Goal: Information Seeking & Learning: Find specific page/section

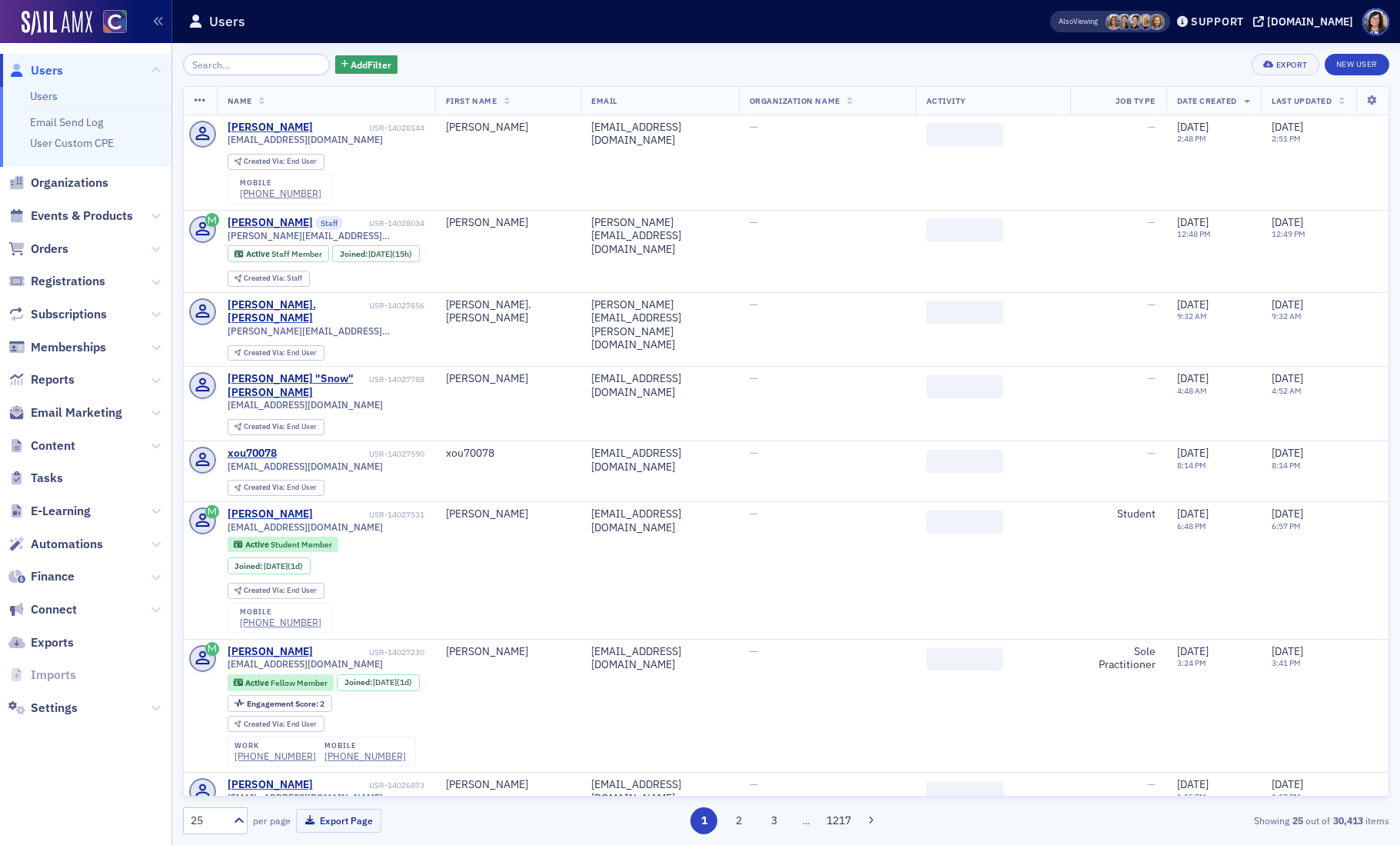
click at [224, 69] on input "search" at bounding box center [256, 64] width 147 height 21
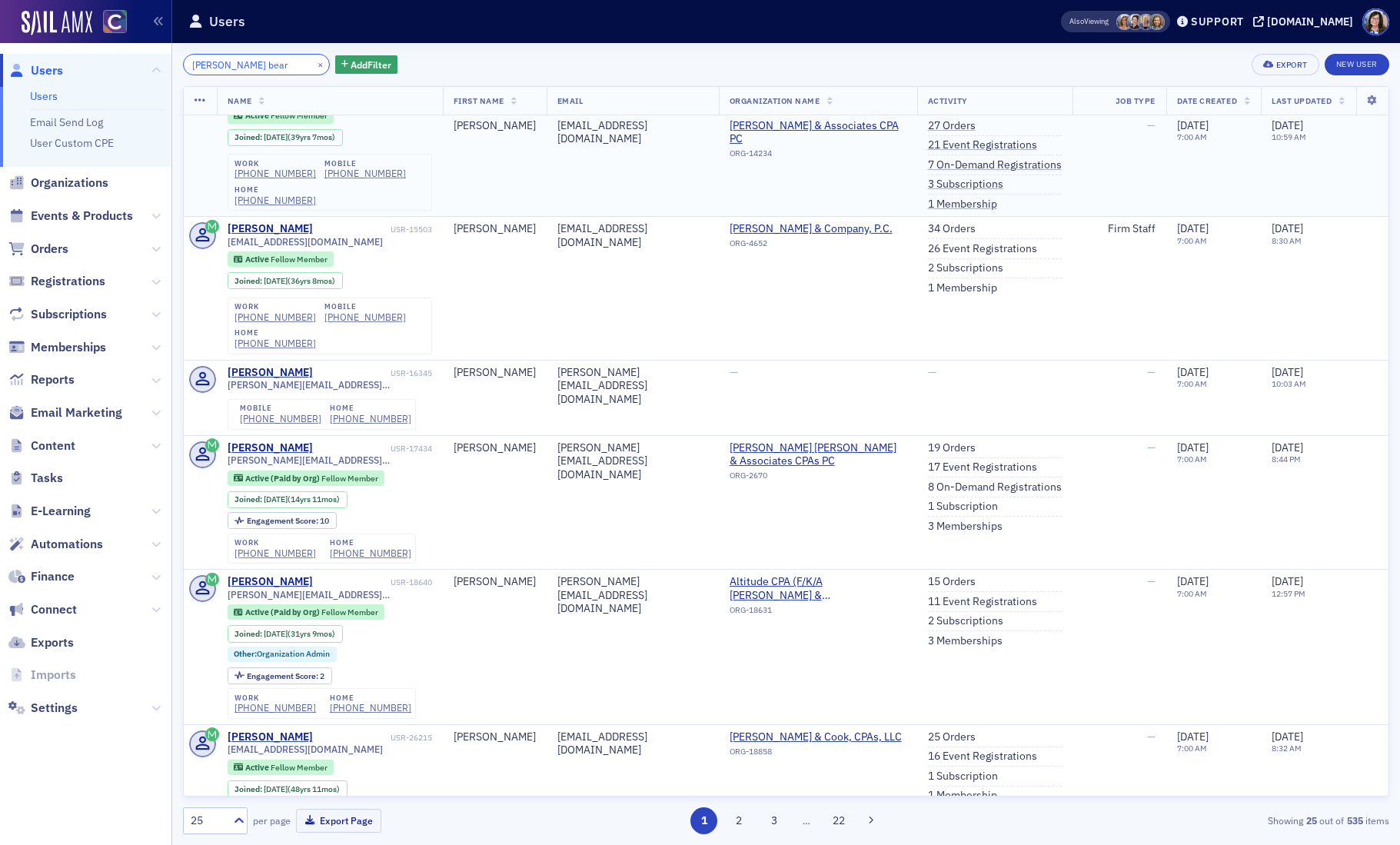
scroll to position [793, 0]
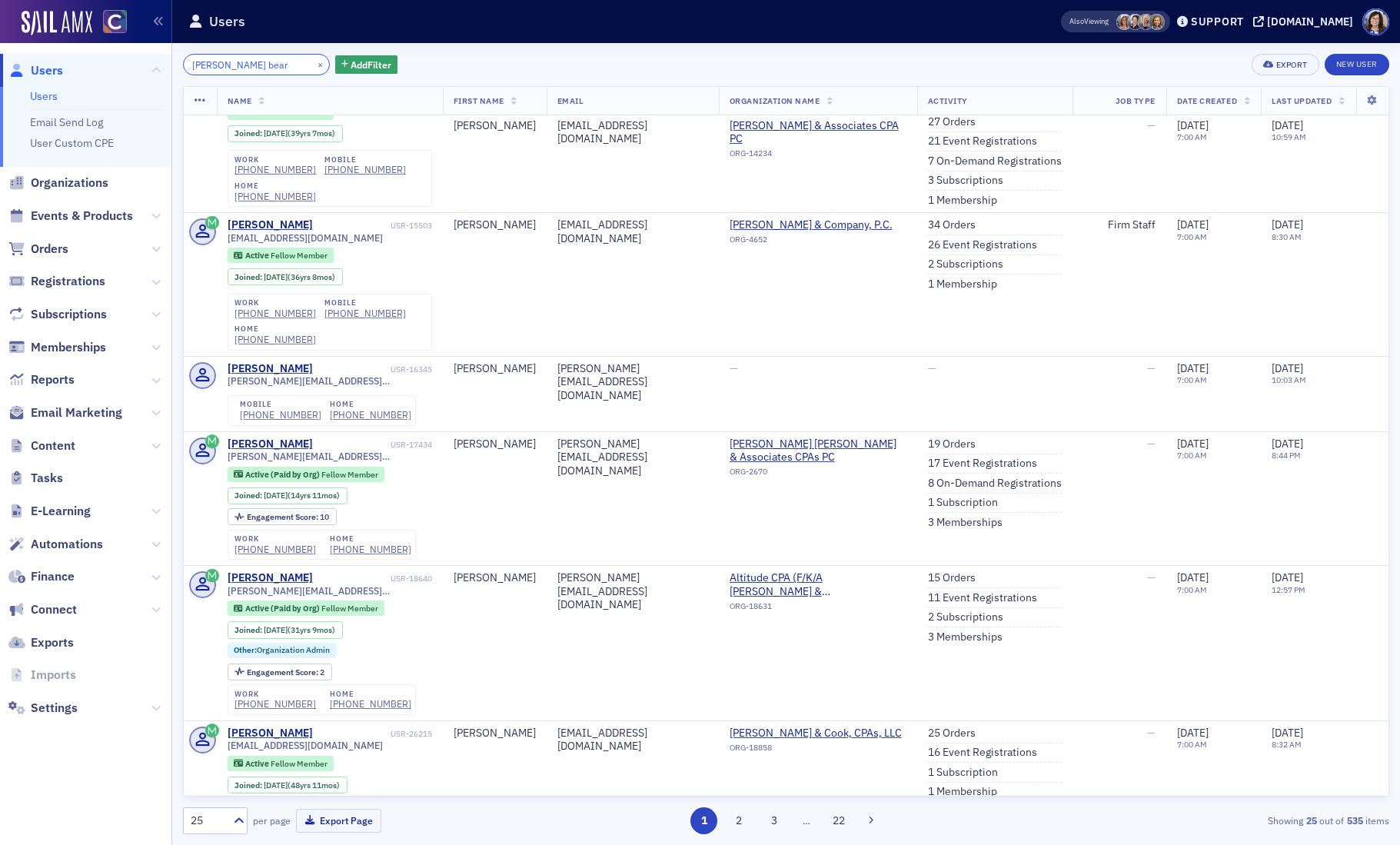
click at [207, 65] on input "[PERSON_NAME] bear" at bounding box center [256, 64] width 147 height 21
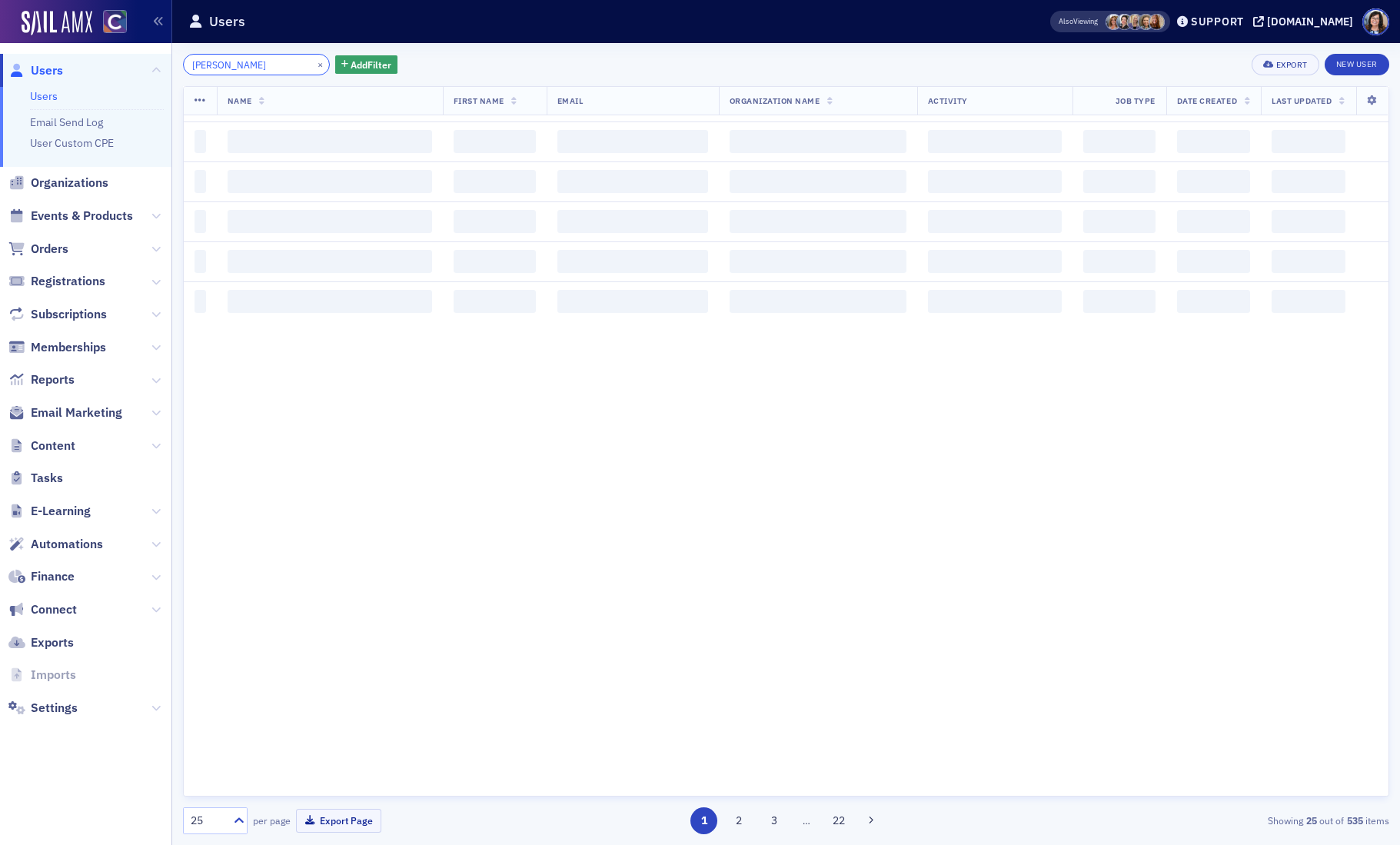
type input "[PERSON_NAME]"
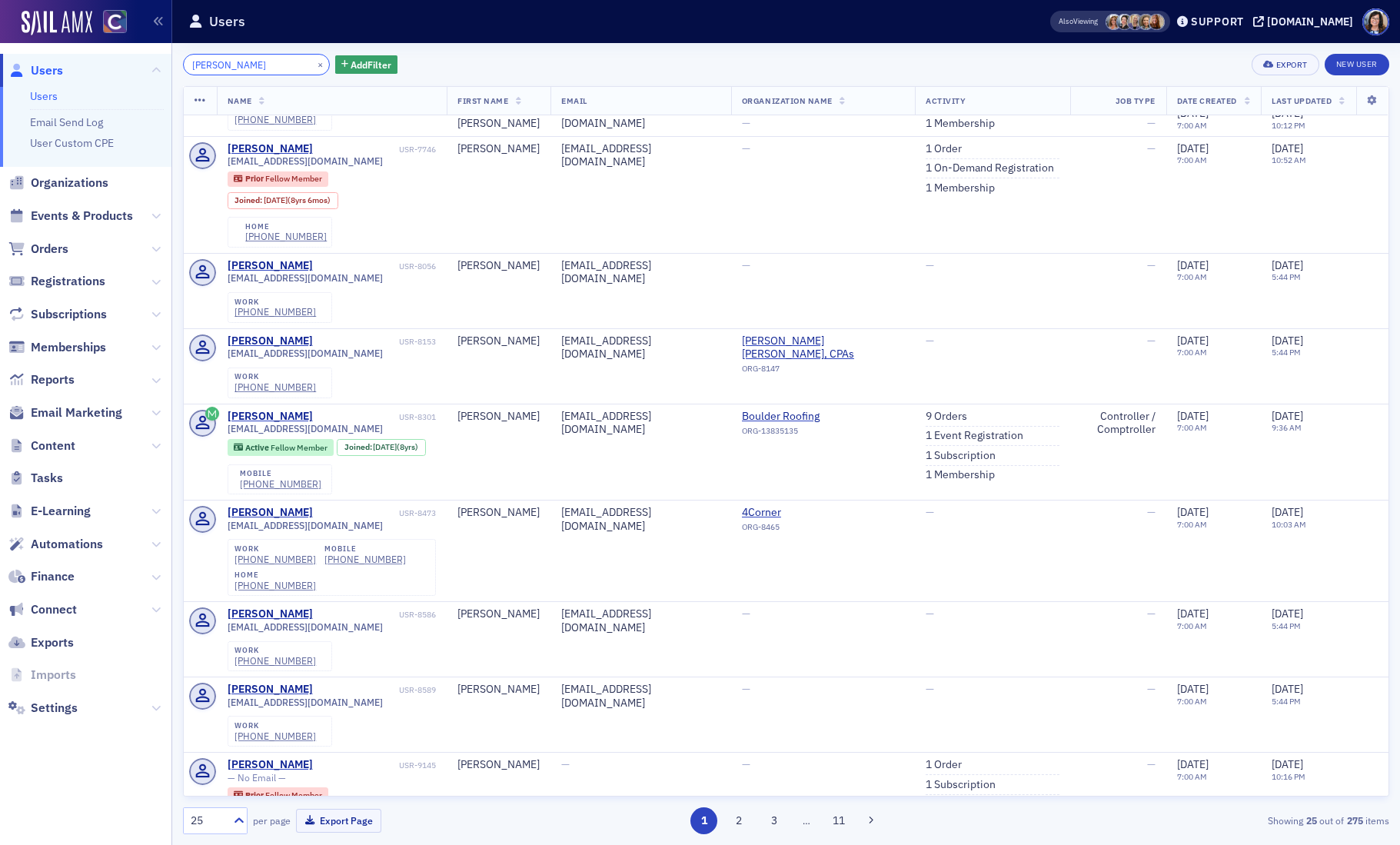
scroll to position [1442, 0]
click at [76, 183] on span "Organizations" at bounding box center [69, 183] width 78 height 17
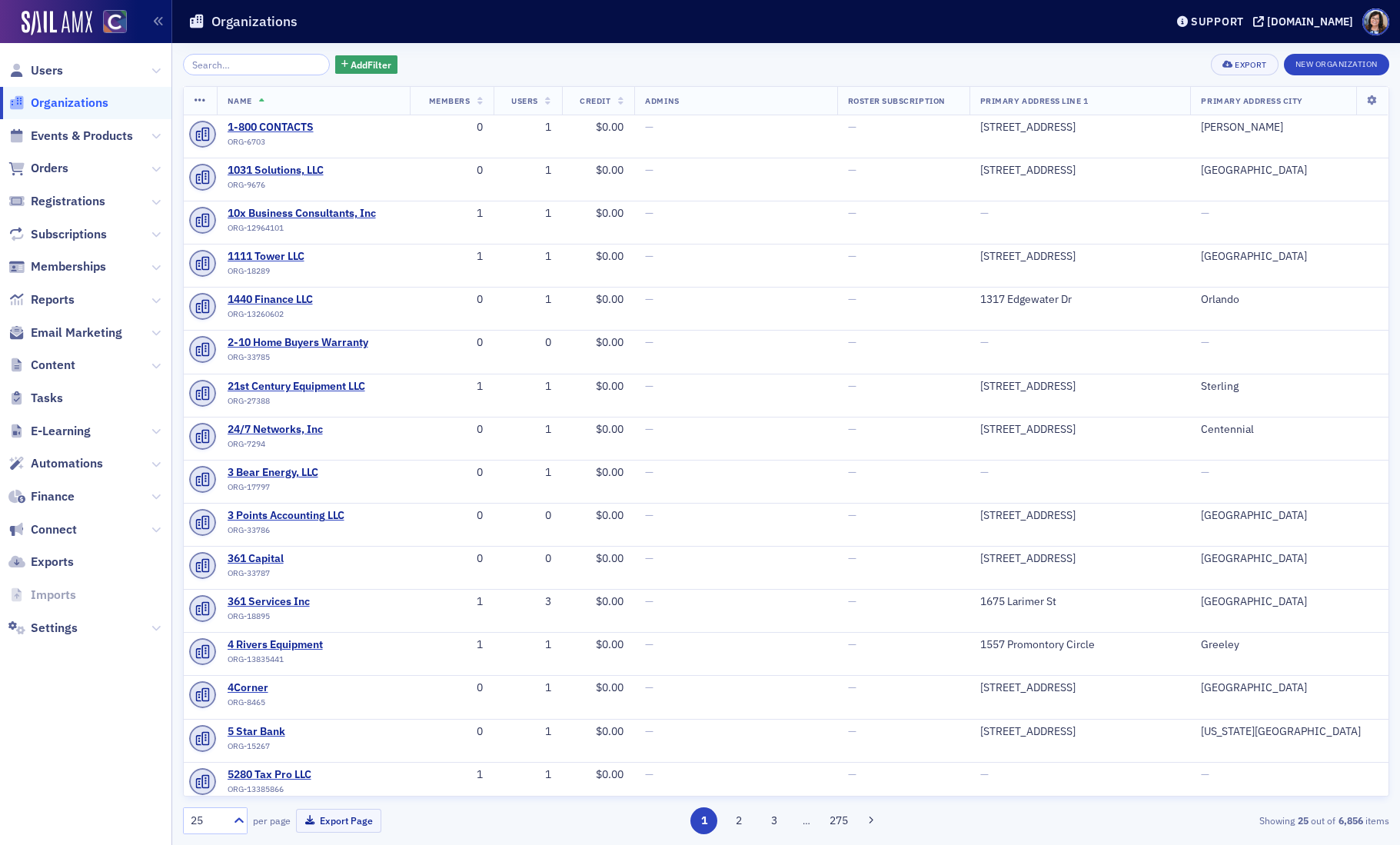
click at [244, 65] on input "search" at bounding box center [256, 64] width 147 height 21
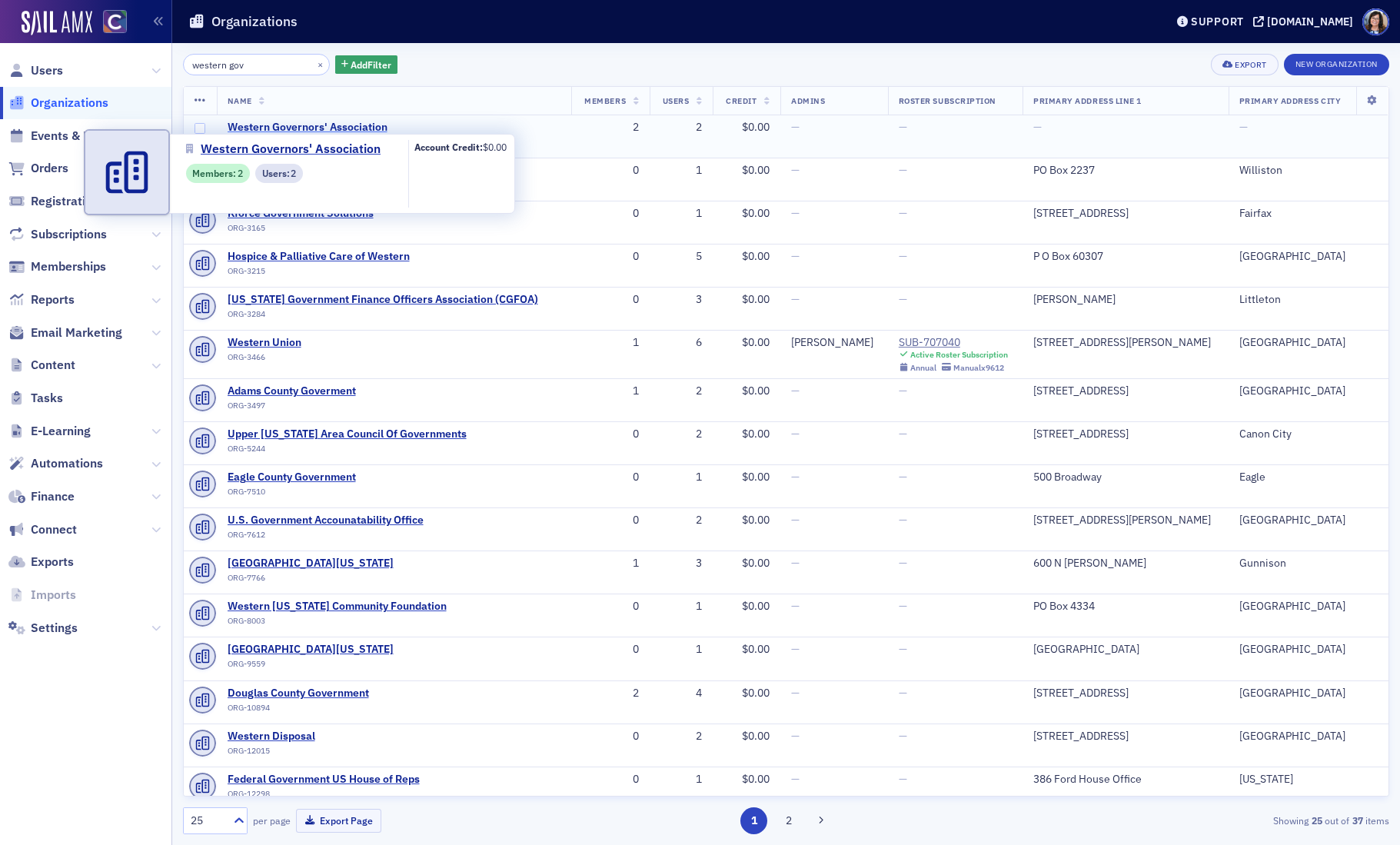
type input "western gov"
click at [266, 130] on span "Western Governors' Association" at bounding box center [308, 127] width 160 height 14
select select "US"
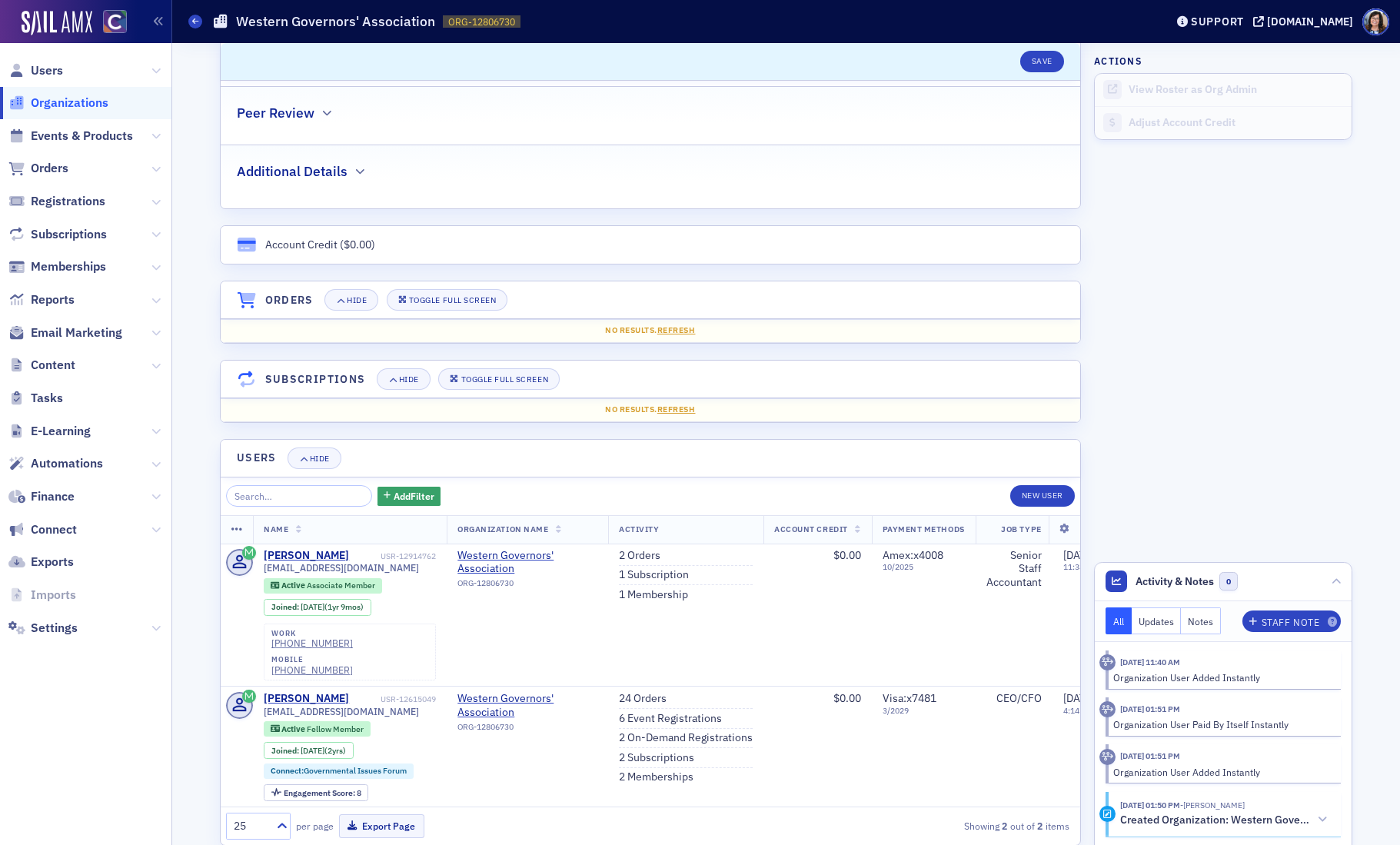
scroll to position [716, 0]
click at [51, 73] on span "Users" at bounding box center [46, 71] width 32 height 17
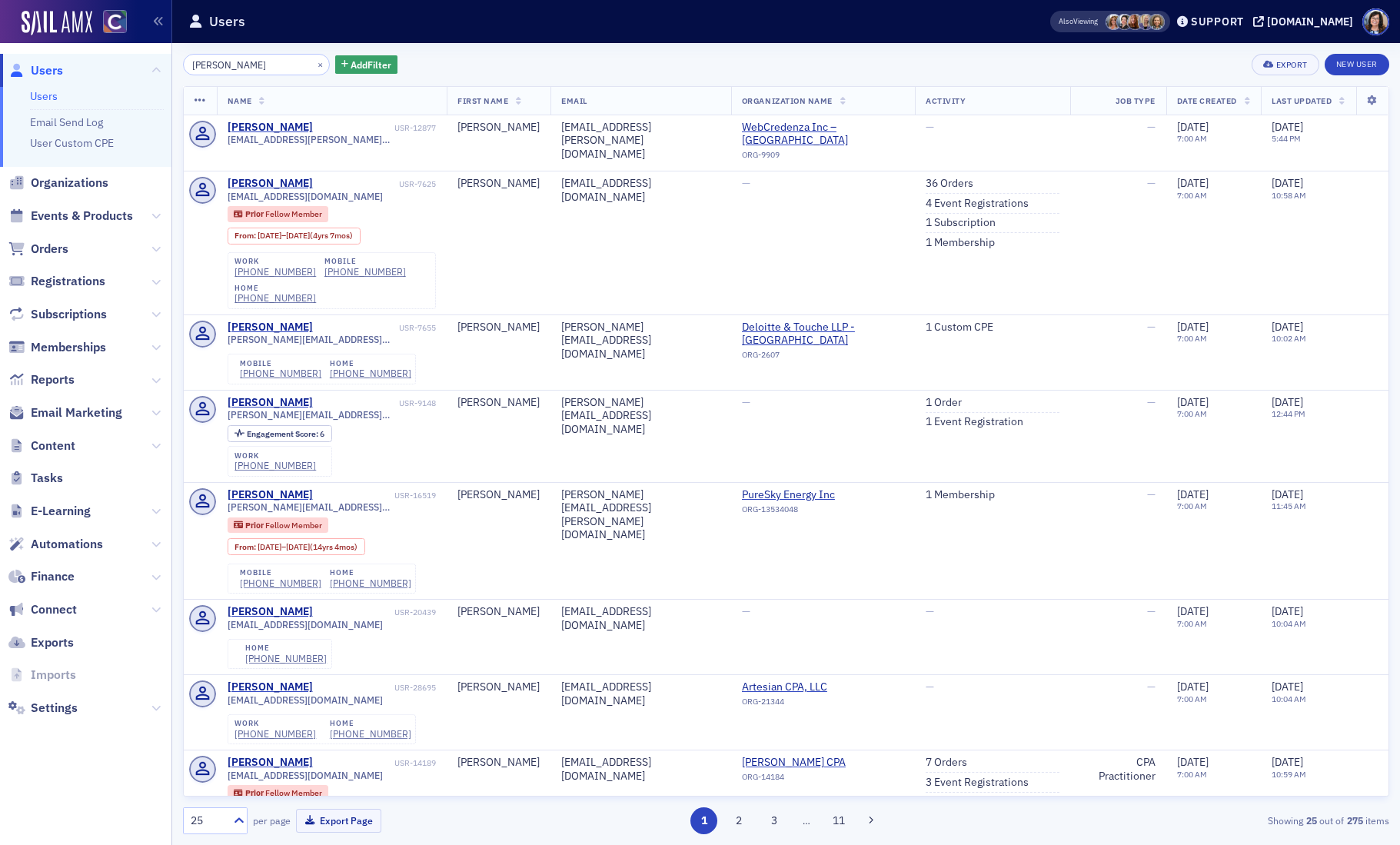
click at [264, 68] on input "[PERSON_NAME]" at bounding box center [256, 64] width 147 height 21
click at [219, 68] on input "[PERSON_NAME]" at bounding box center [256, 64] width 147 height 21
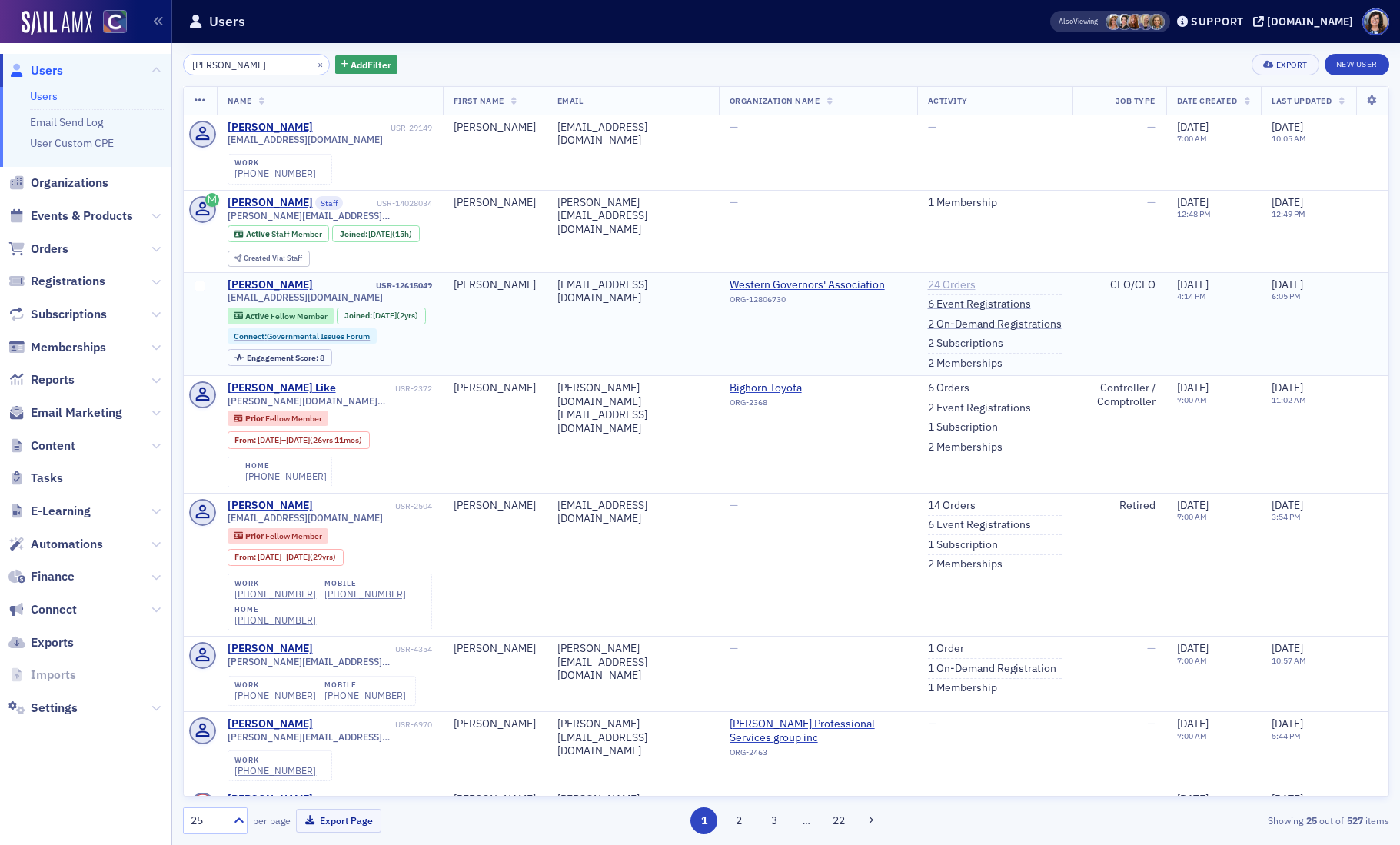
type input "[PERSON_NAME]"
click at [943, 287] on link "24 Orders" at bounding box center [952, 285] width 48 height 14
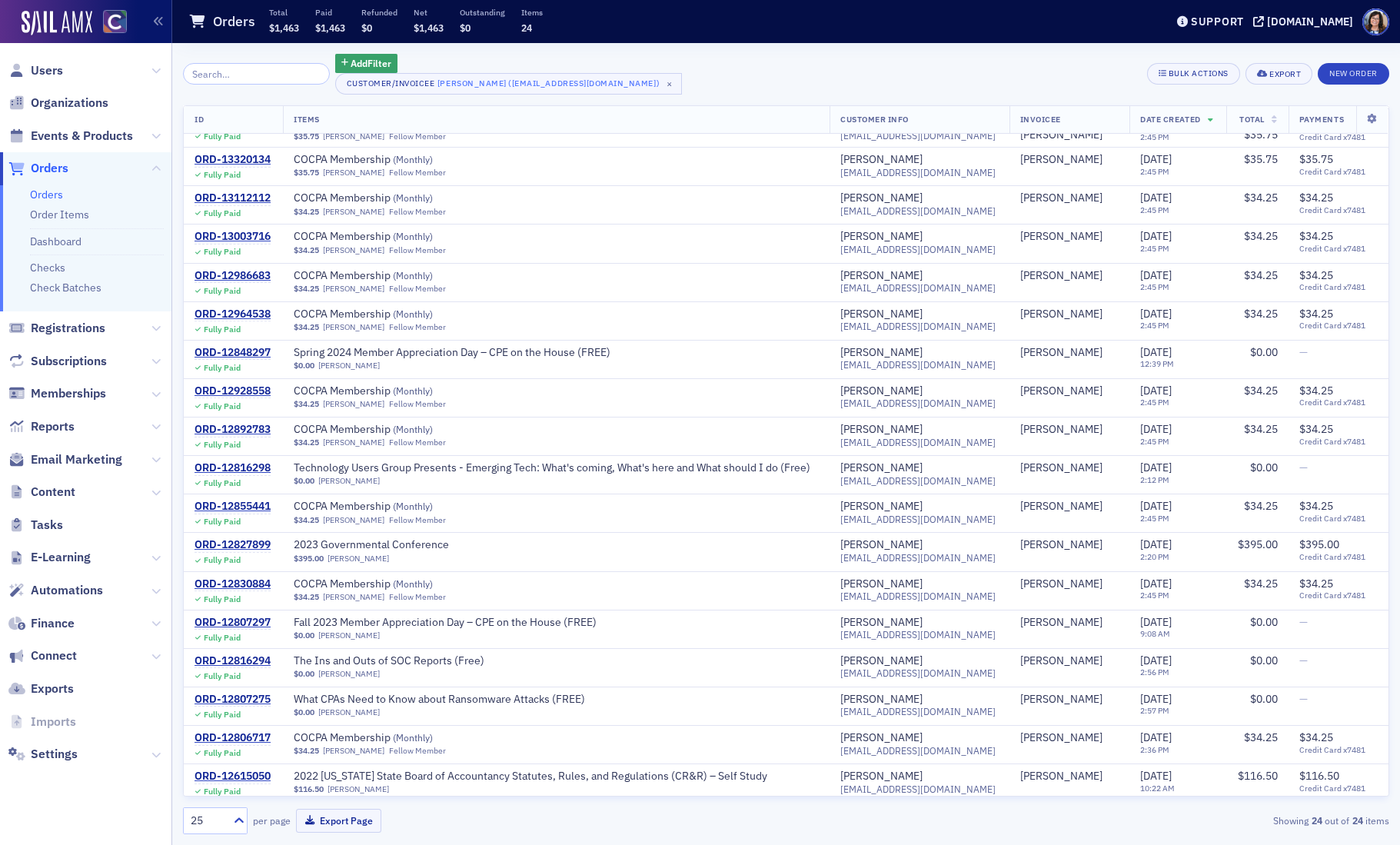
scroll to position [262, 0]
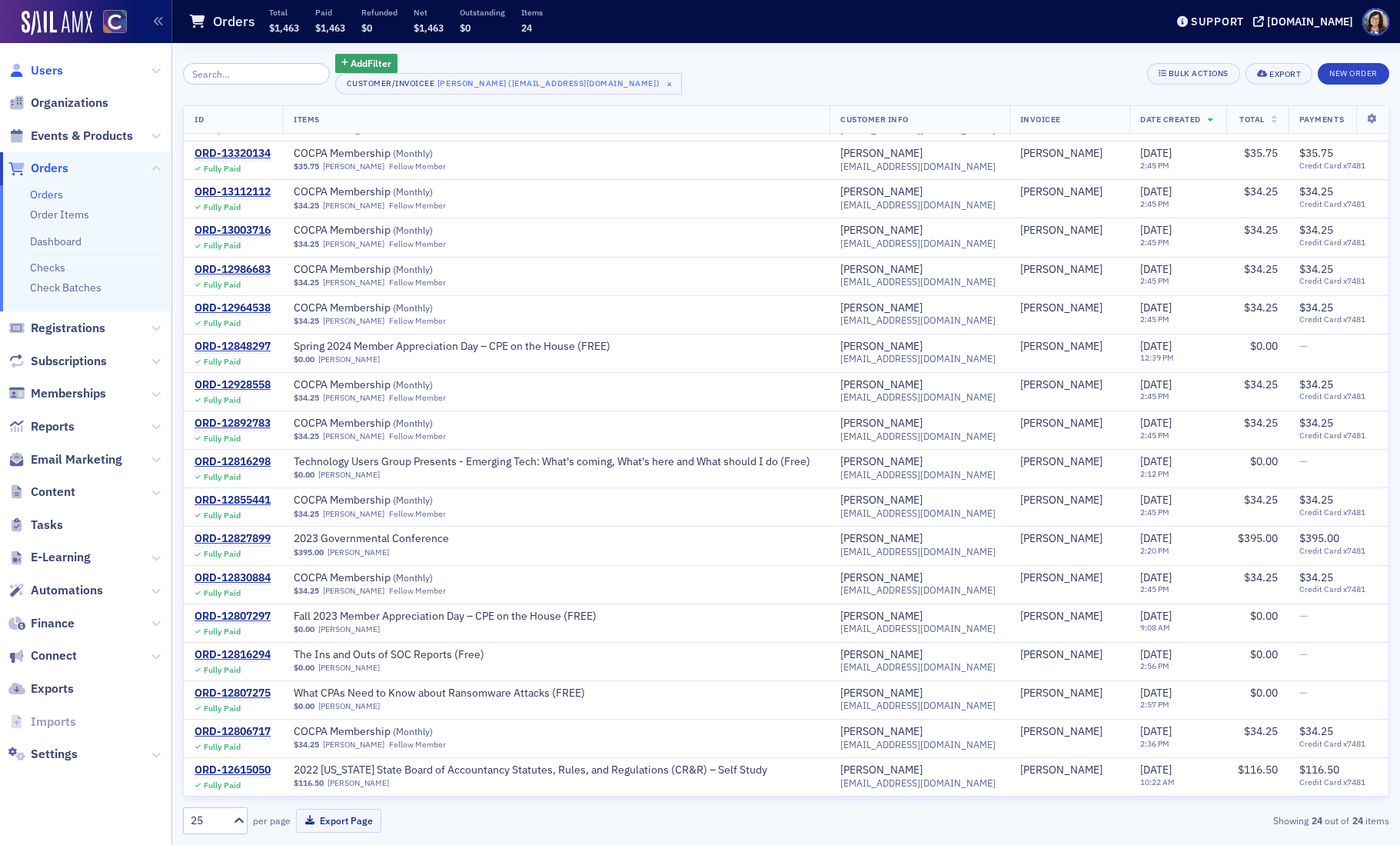
click at [50, 69] on span "Users" at bounding box center [46, 71] width 32 height 17
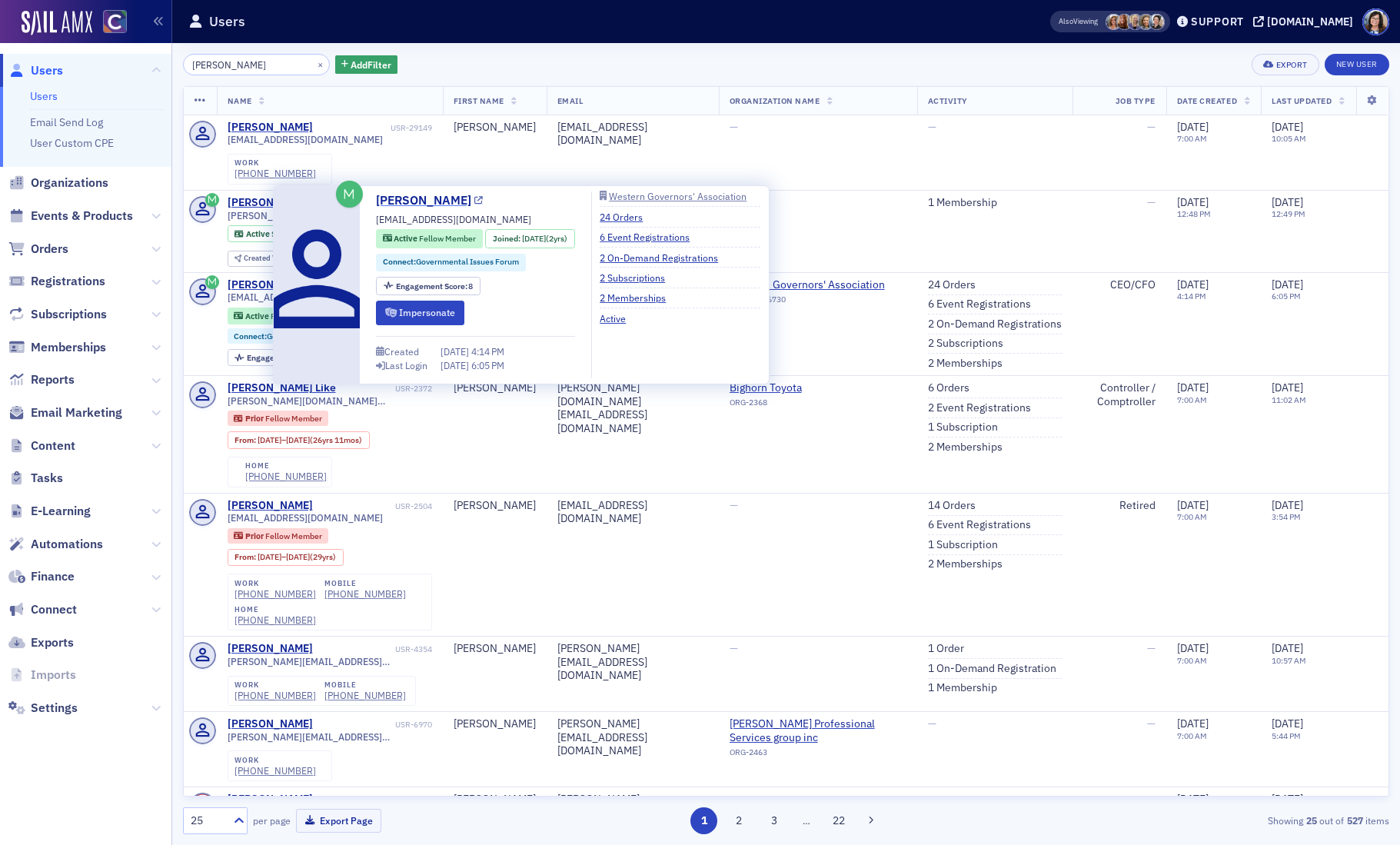
click at [474, 202] on icon at bounding box center [478, 200] width 8 height 8
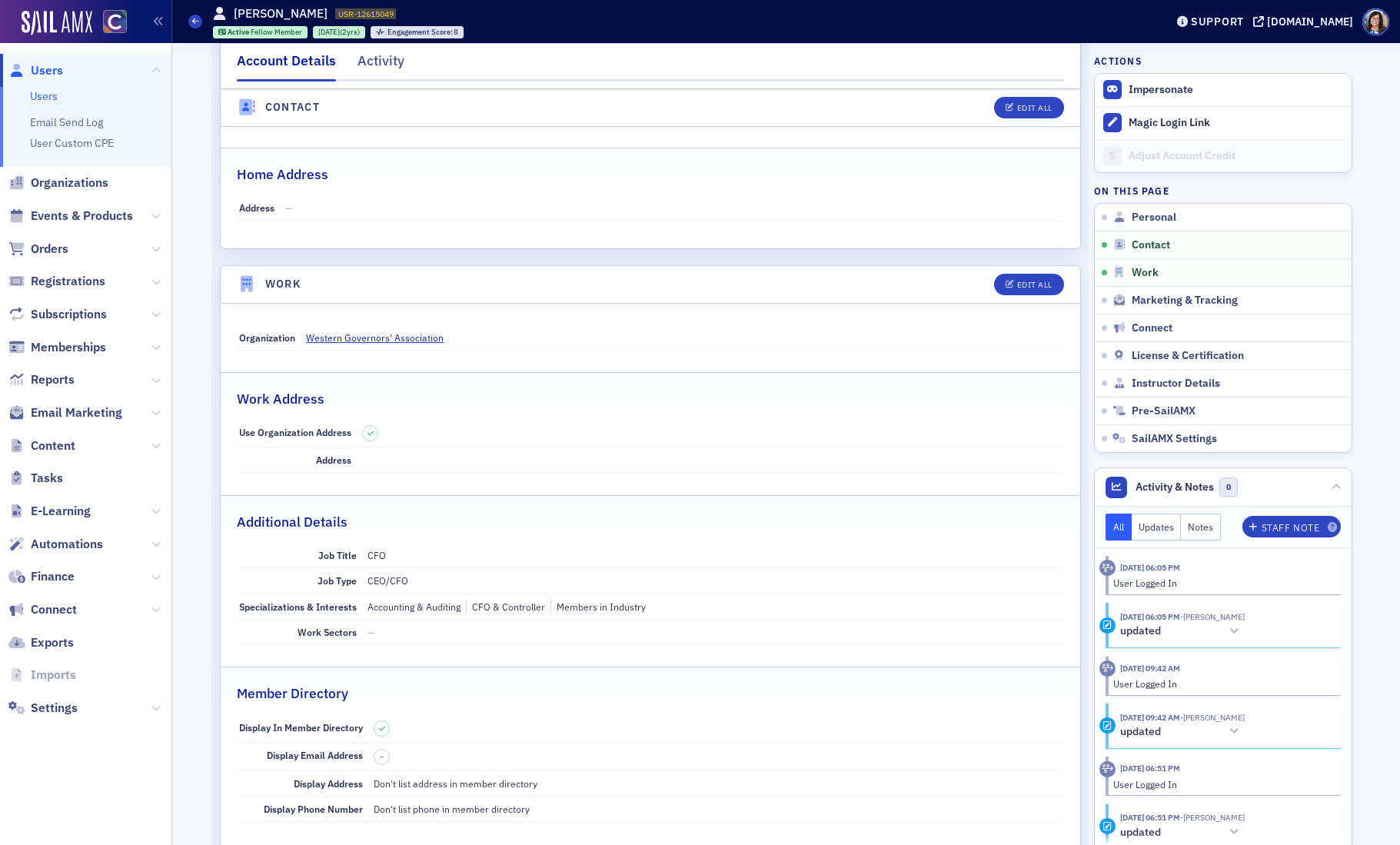
scroll to position [722, 0]
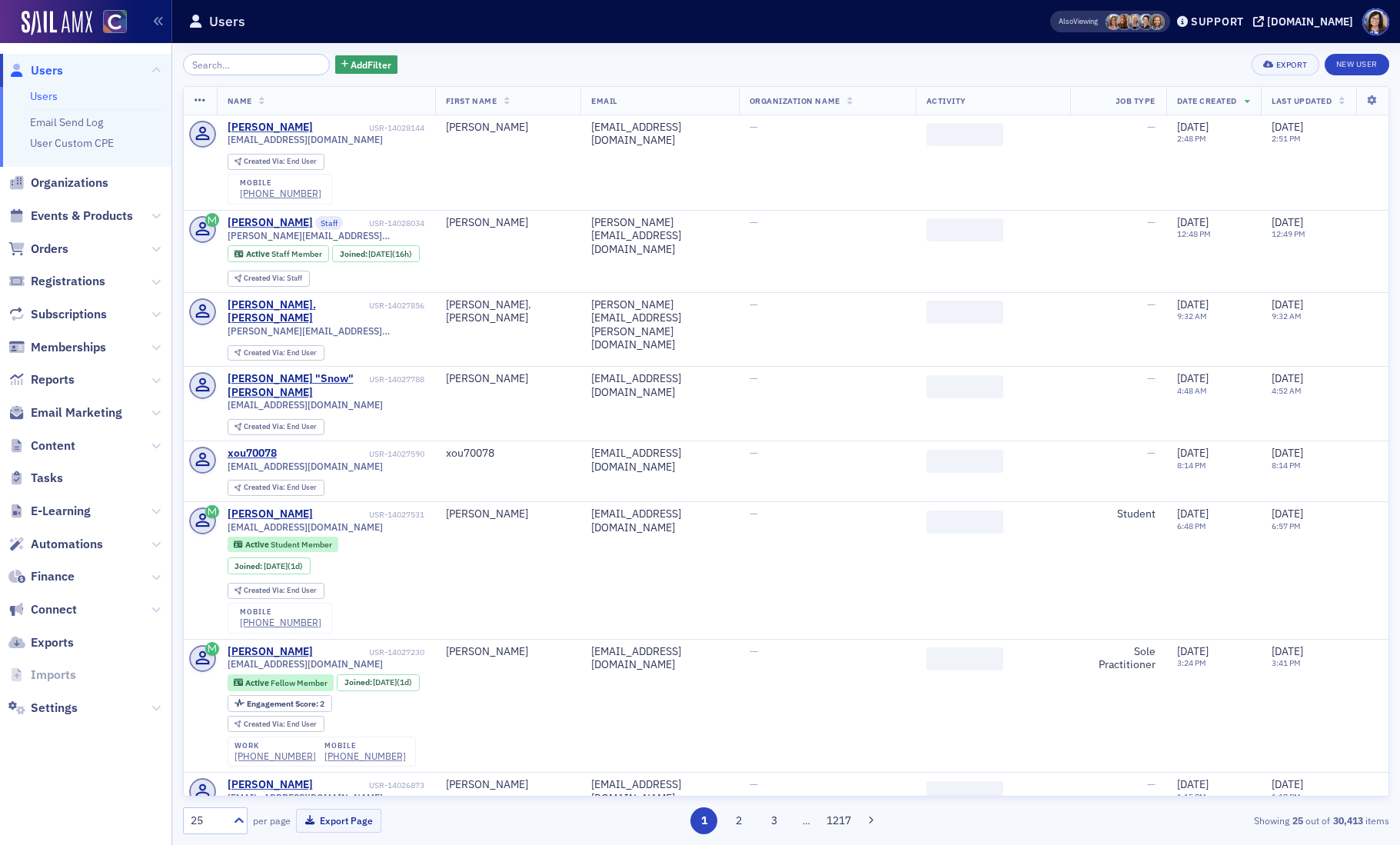
click at [233, 63] on input "search" at bounding box center [256, 64] width 147 height 21
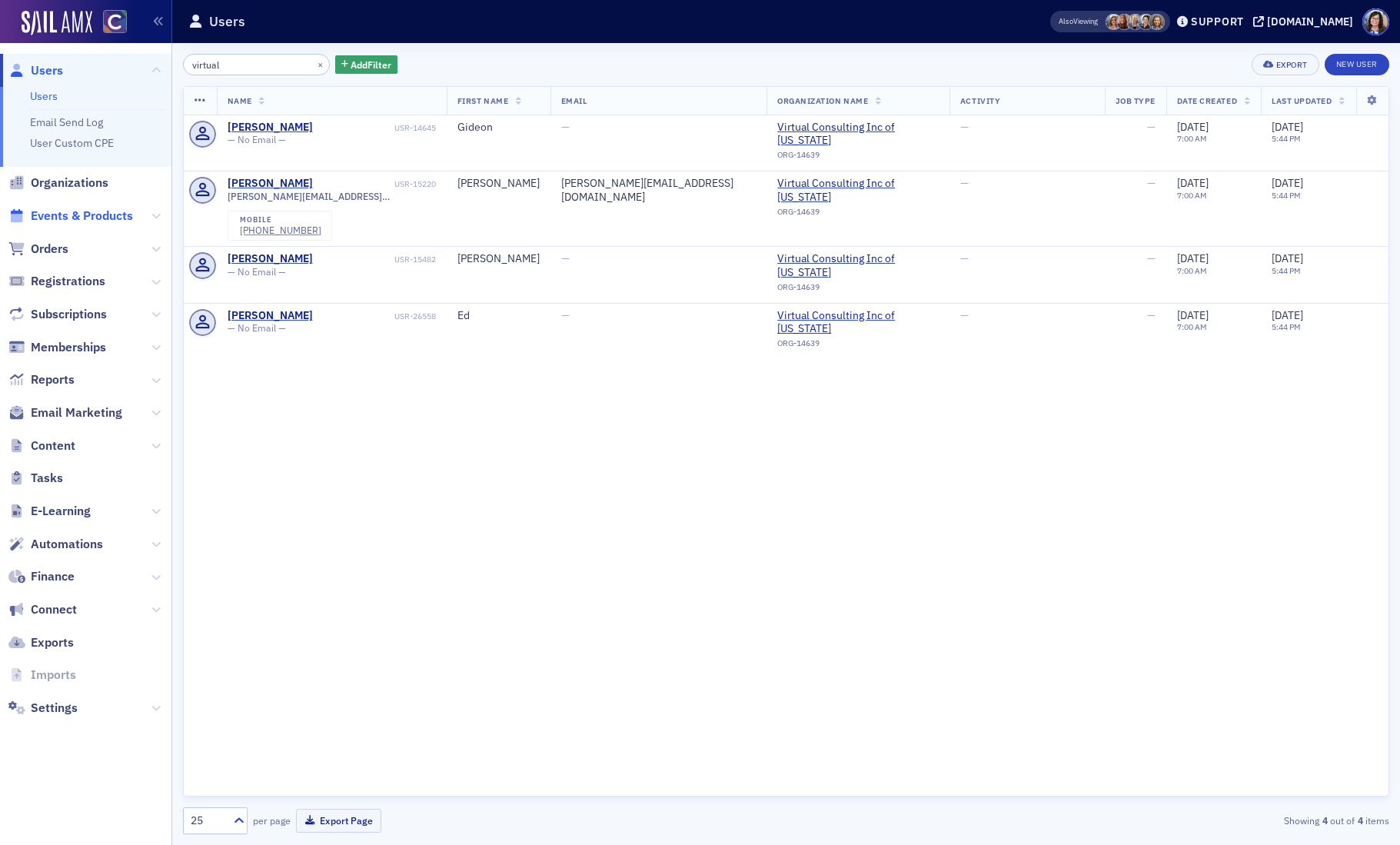
type input "virtual"
click at [112, 215] on span "Events & Products" at bounding box center [81, 216] width 102 height 17
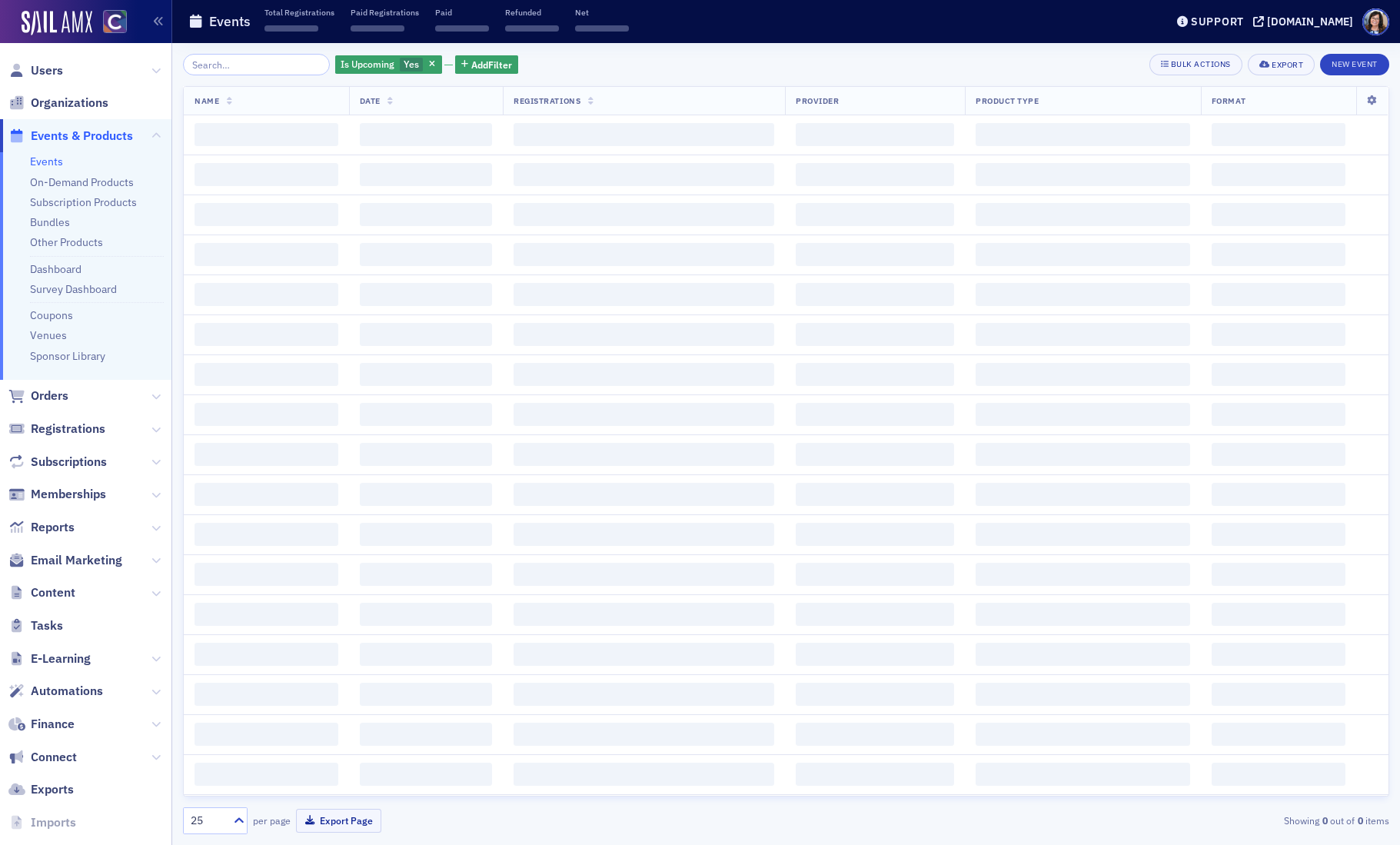
click at [267, 68] on input "search" at bounding box center [256, 64] width 147 height 21
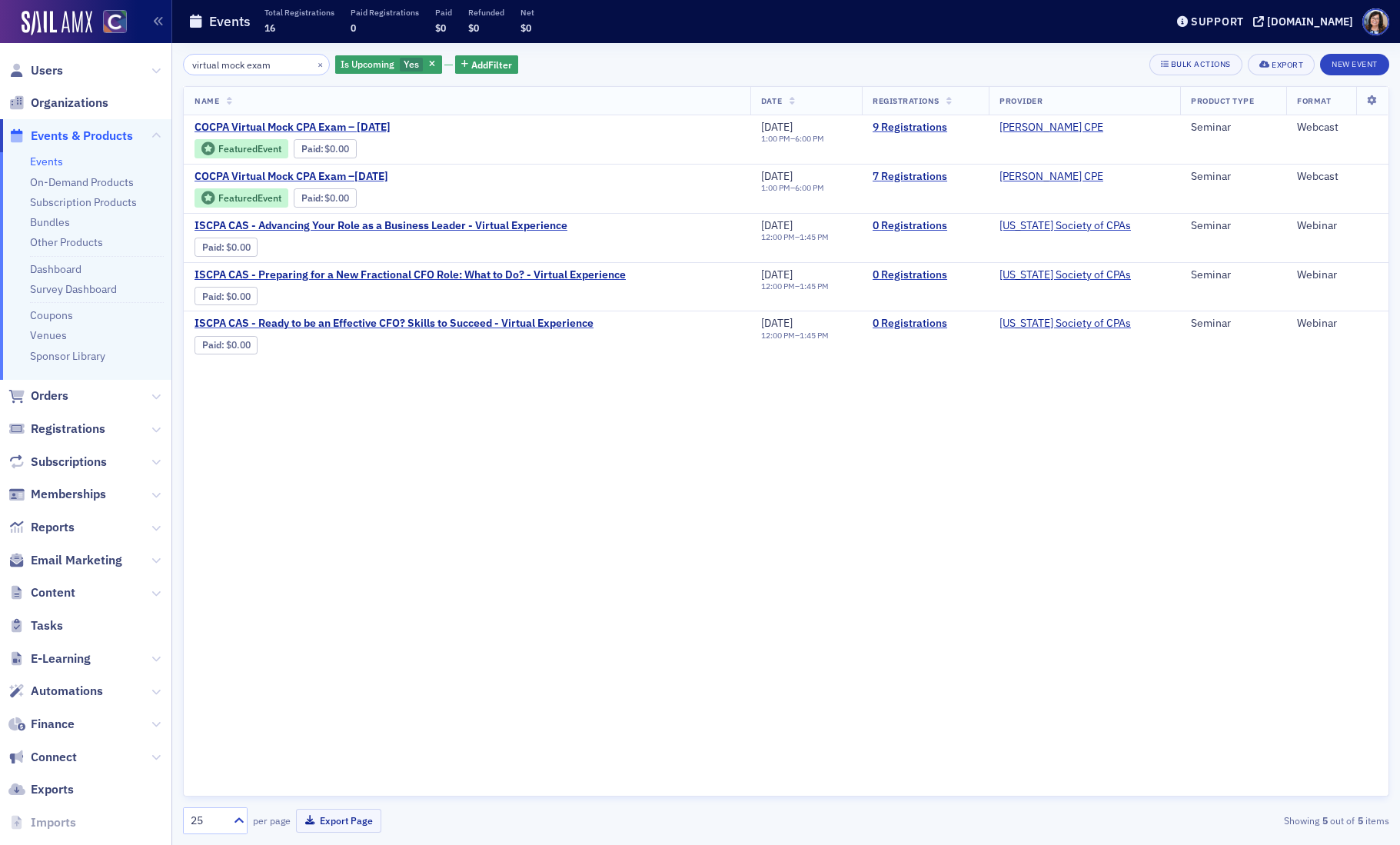
type input "virtual mock exam"
